Goal: Information Seeking & Learning: Learn about a topic

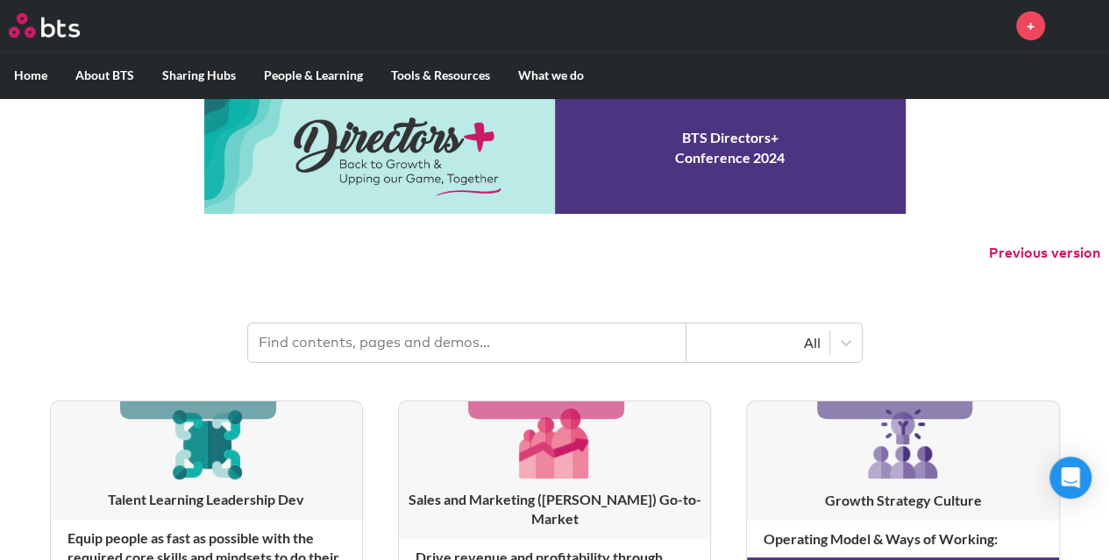
scroll to position [36, 0]
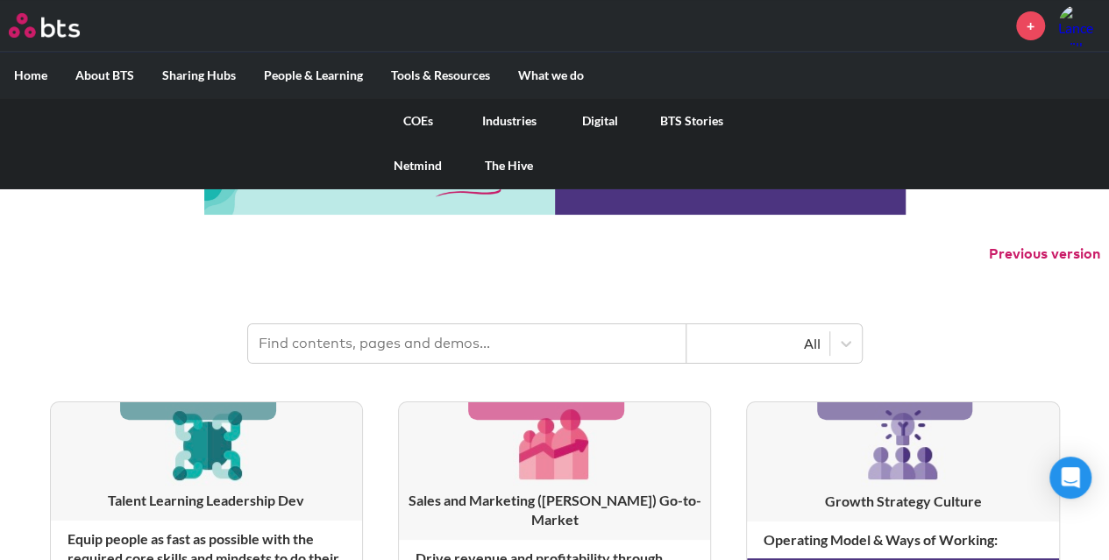
click at [419, 117] on link "COEs" at bounding box center [418, 121] width 91 height 46
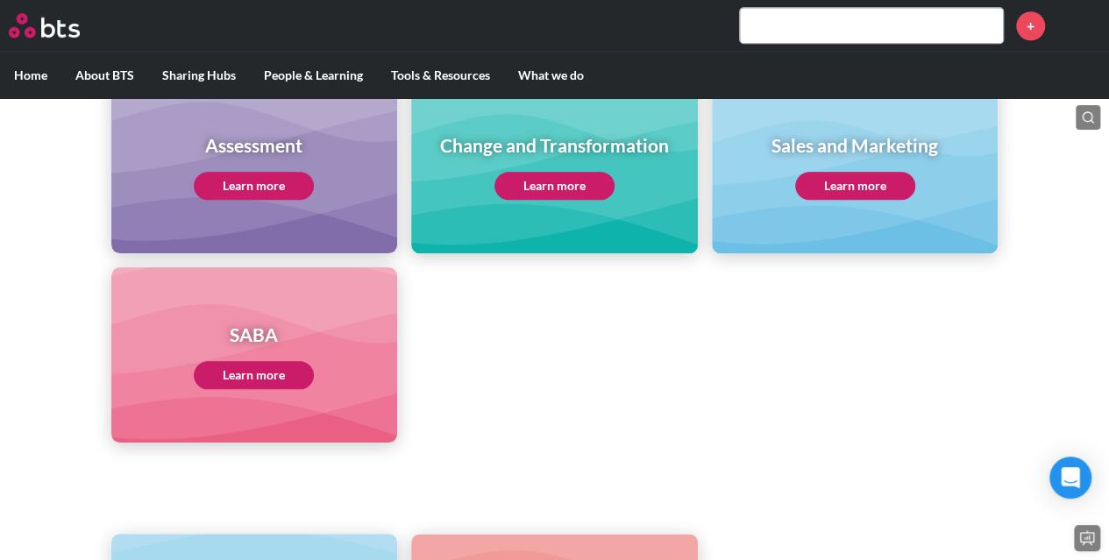
scroll to position [798, 0]
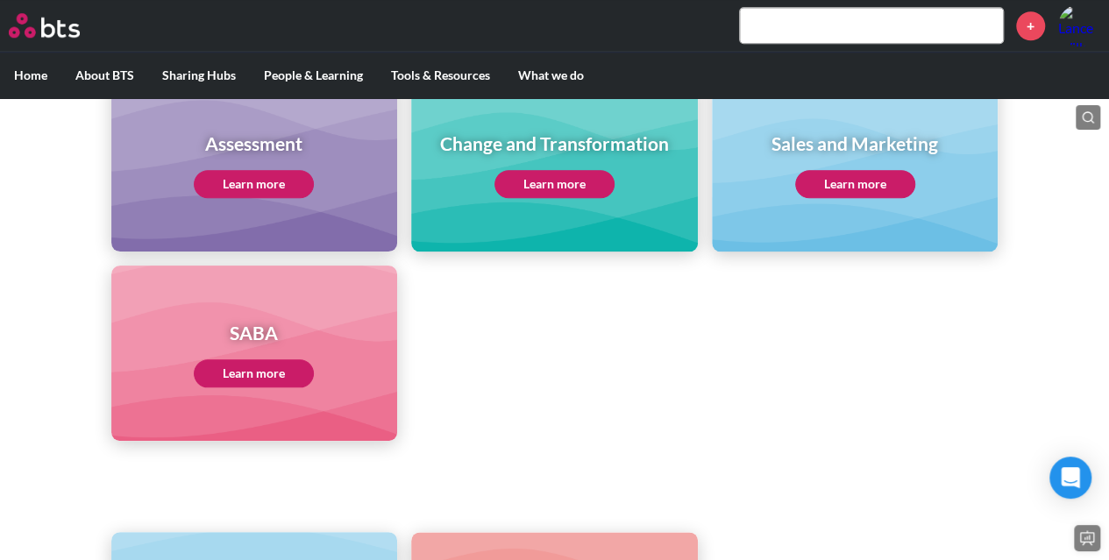
click at [231, 377] on link "Learn more" at bounding box center [254, 373] width 120 height 28
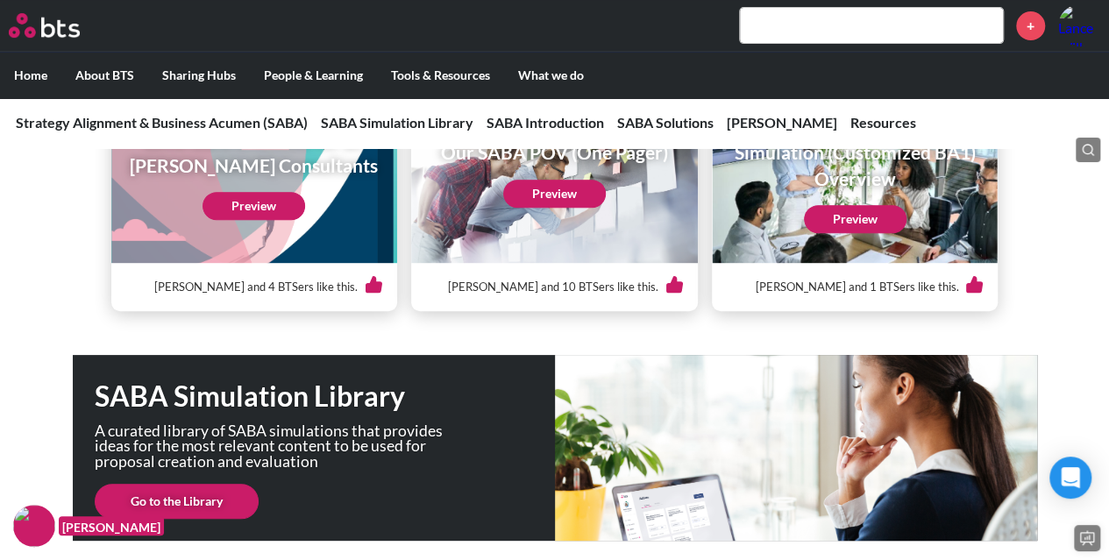
scroll to position [270, 0]
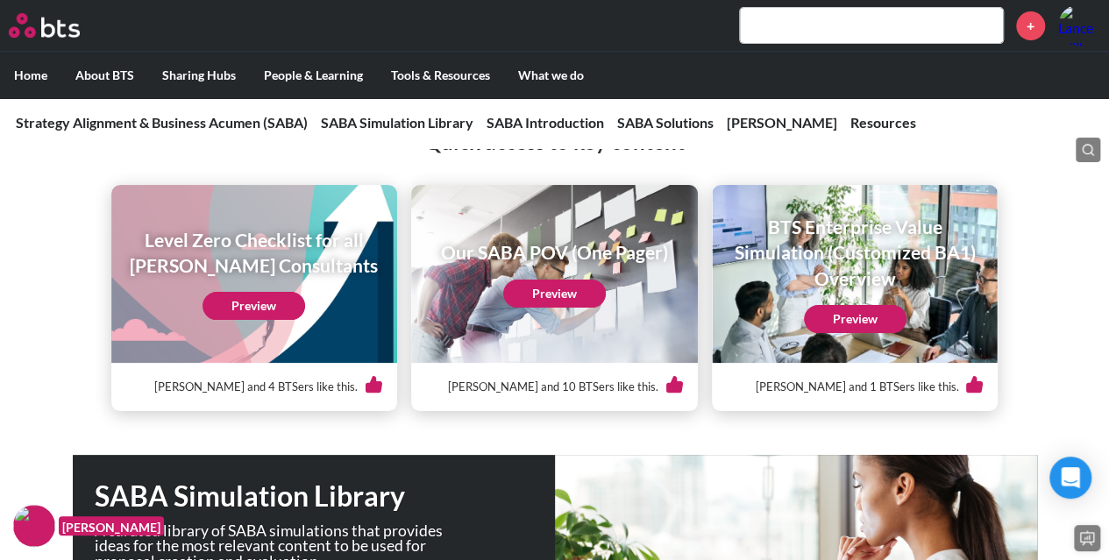
click at [870, 319] on link "Preview" at bounding box center [855, 319] width 103 height 28
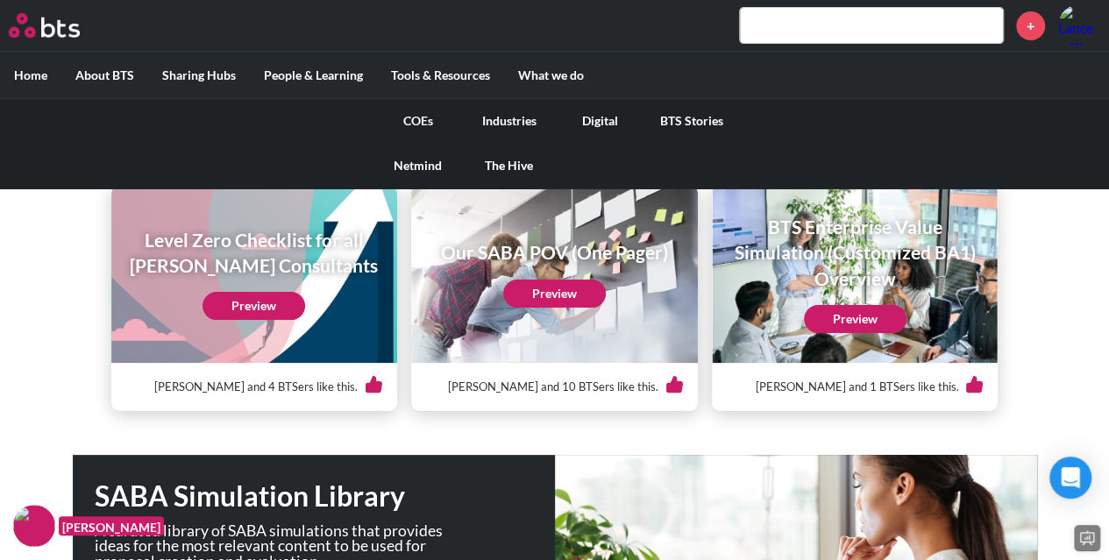
click at [511, 118] on link "Industries" at bounding box center [509, 121] width 91 height 46
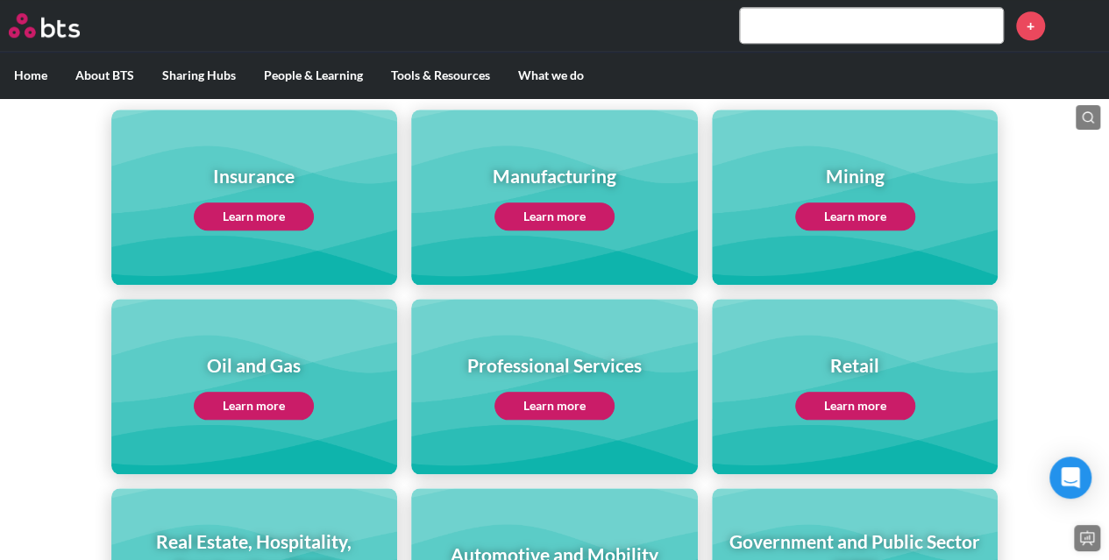
scroll to position [748, 0]
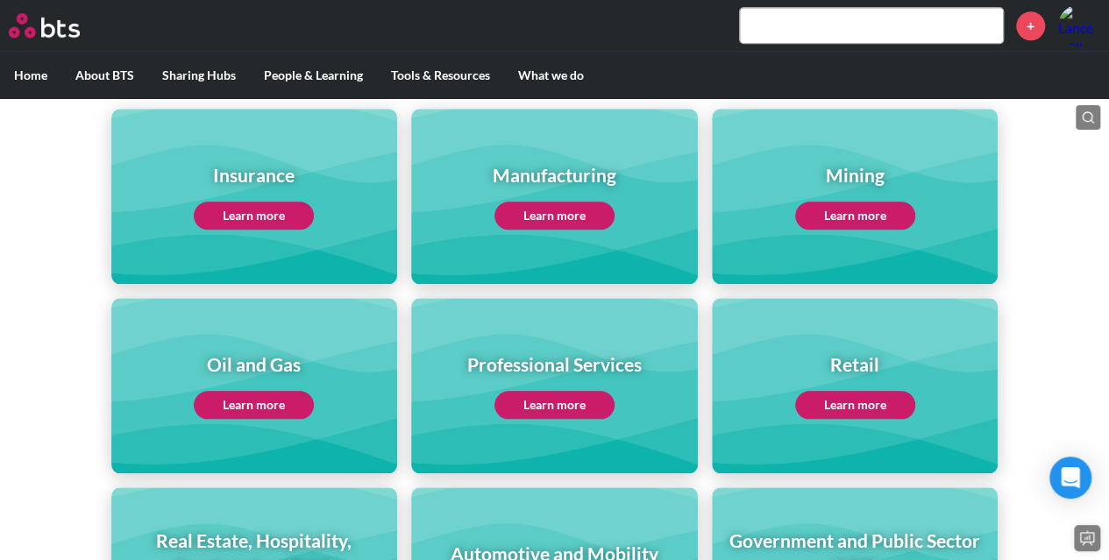
click at [245, 397] on link "Learn more" at bounding box center [254, 405] width 120 height 28
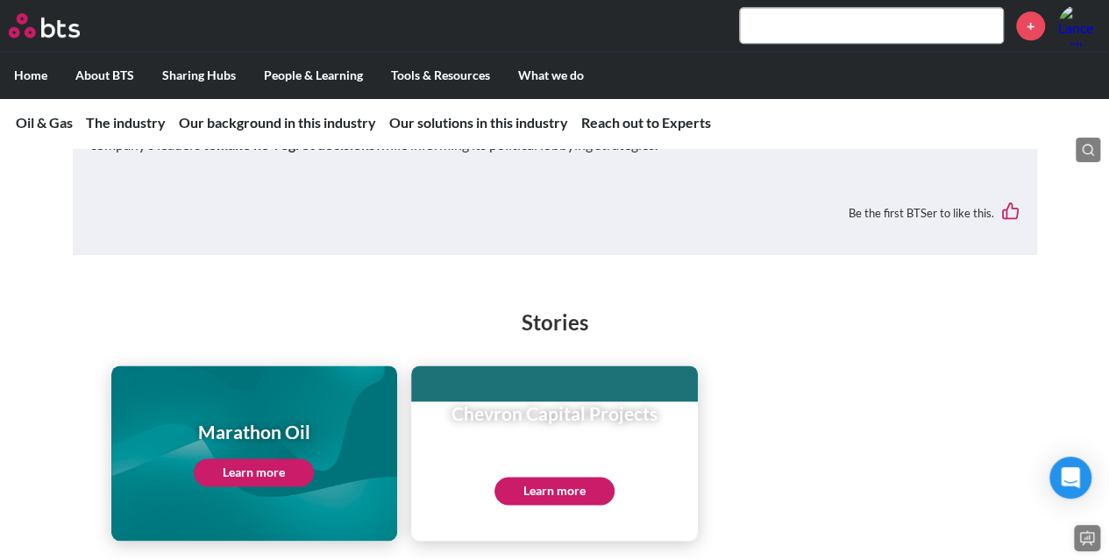
scroll to position [4306, 0]
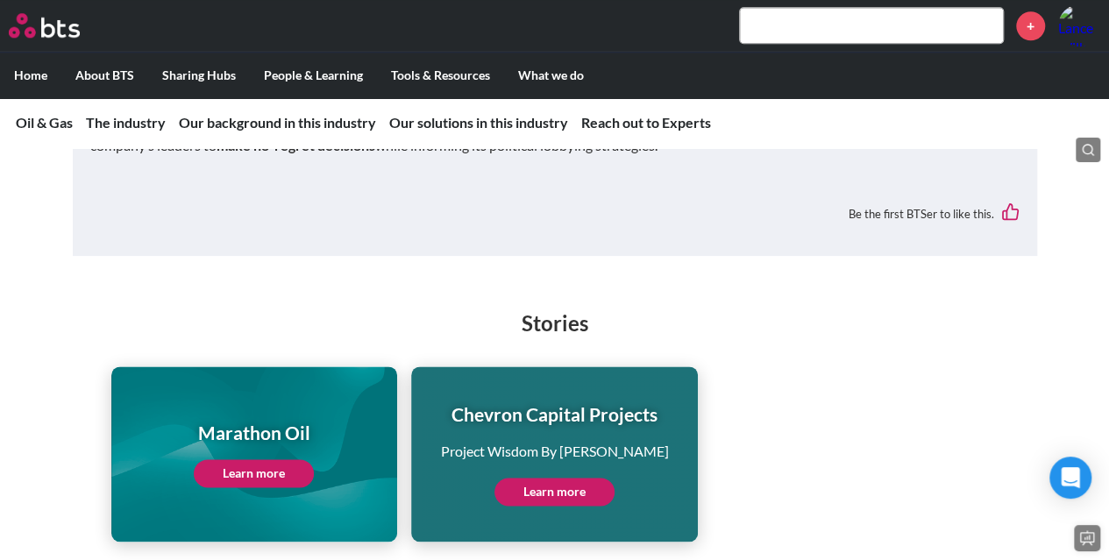
click at [272, 459] on link "Learn more" at bounding box center [254, 473] width 120 height 28
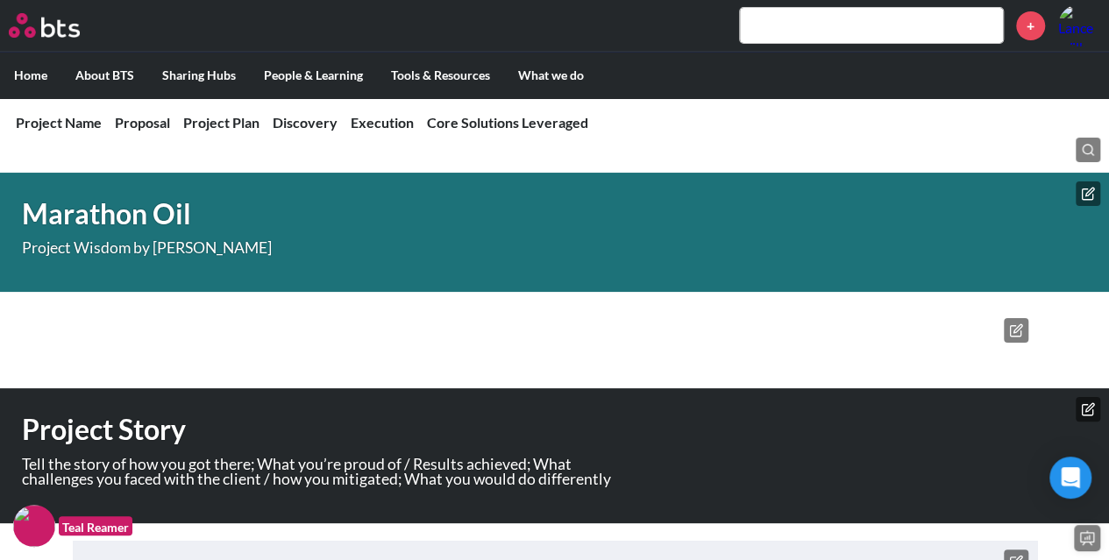
click at [137, 139] on nav "Project Name Proposal Project Plan Discovery Execution Core Solutions Leveraged" at bounding box center [554, 122] width 1109 height 51
click at [146, 122] on link "Proposal" at bounding box center [142, 122] width 55 height 17
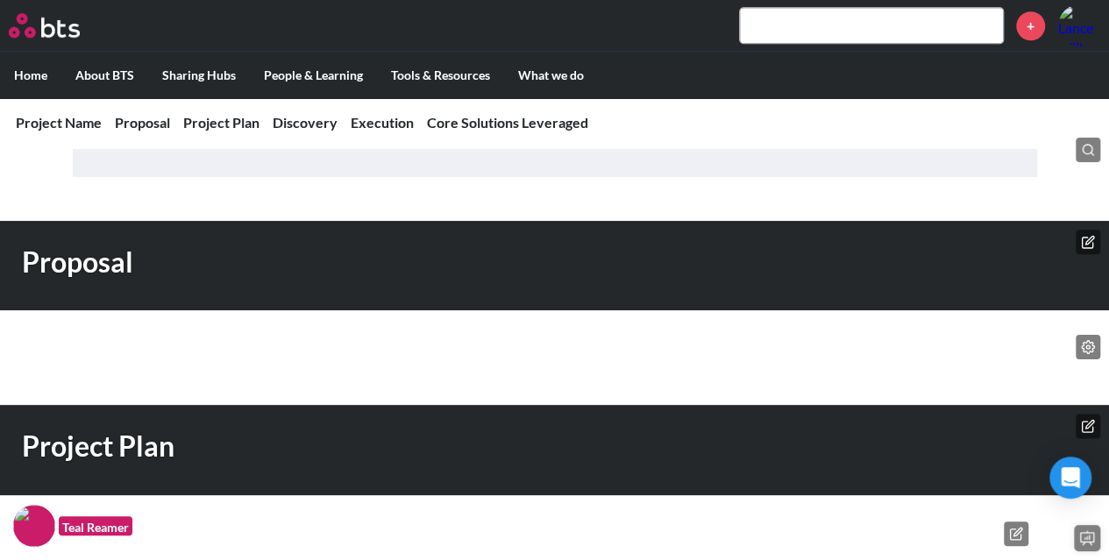
scroll to position [847, 0]
